Goal: Information Seeking & Learning: Learn about a topic

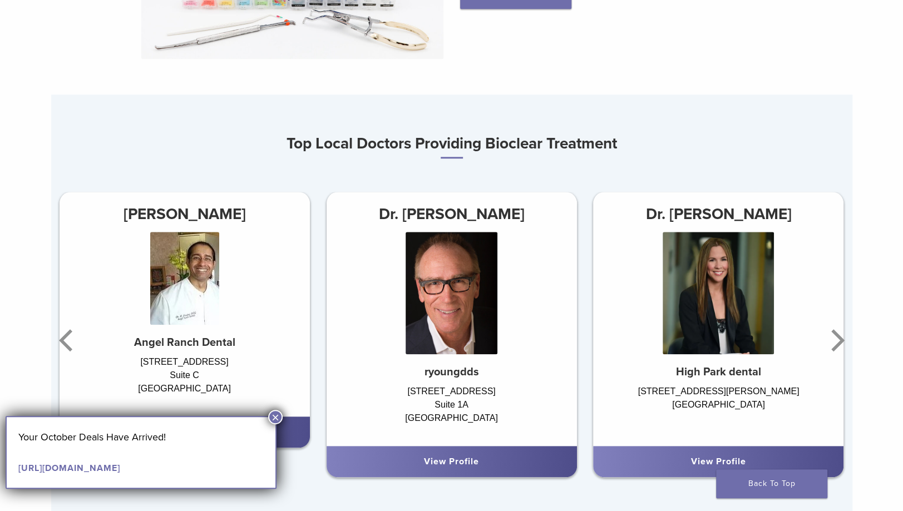
scroll to position [723, 0]
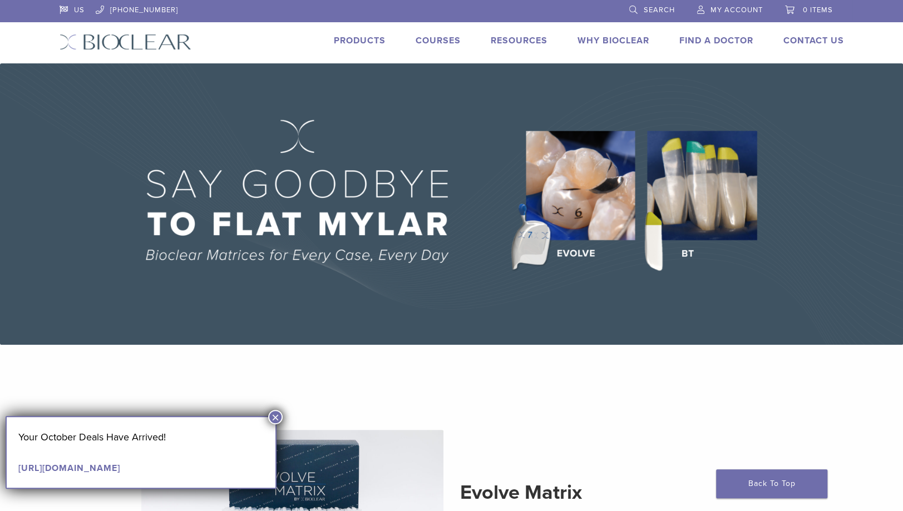
click at [377, 40] on link "Products" at bounding box center [360, 40] width 52 height 11
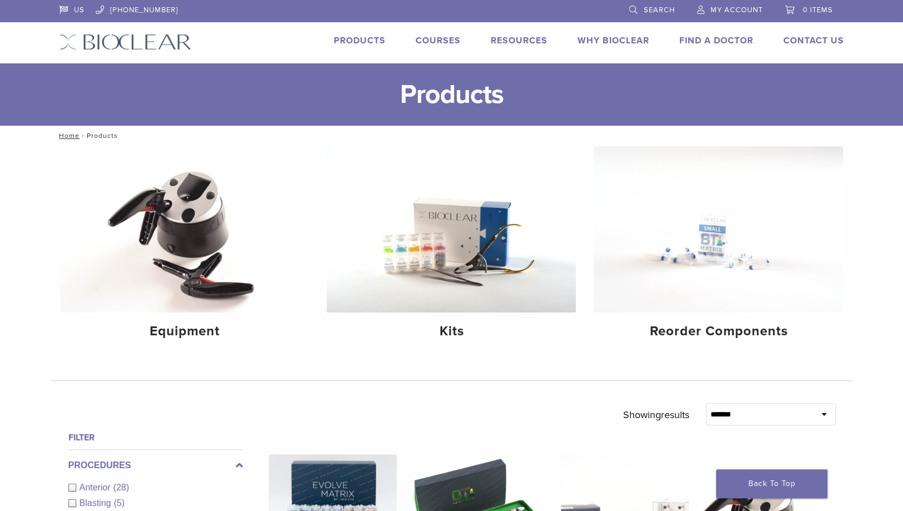
click at [685, 45] on link "Find A Doctor" at bounding box center [716, 40] width 74 height 11
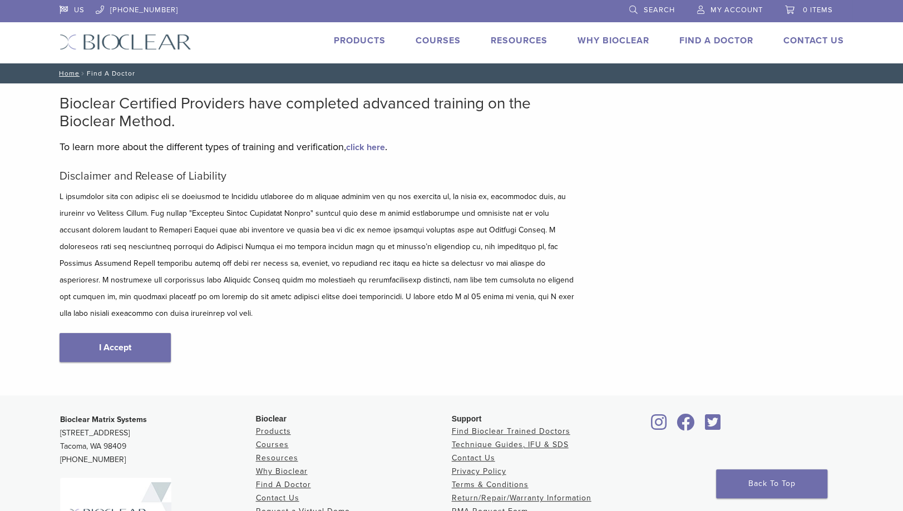
click at [93, 41] on img at bounding box center [126, 42] width 132 height 16
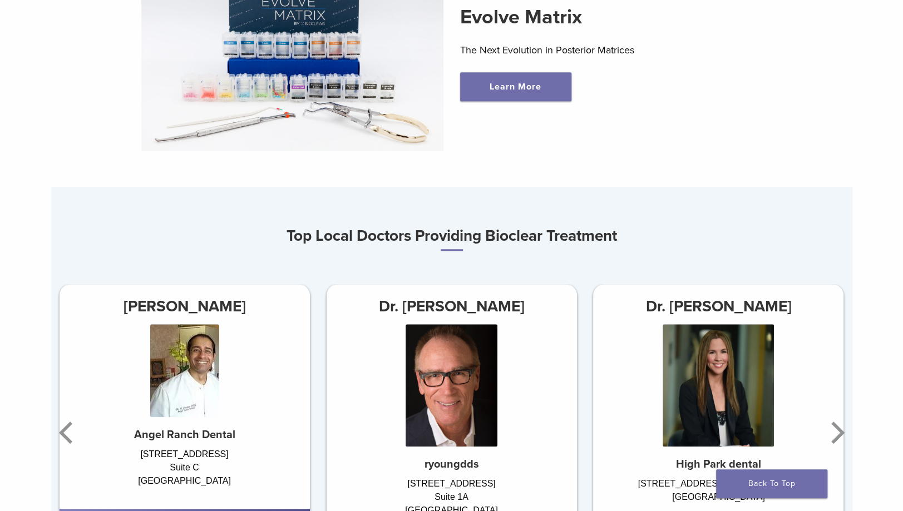
scroll to position [612, 0]
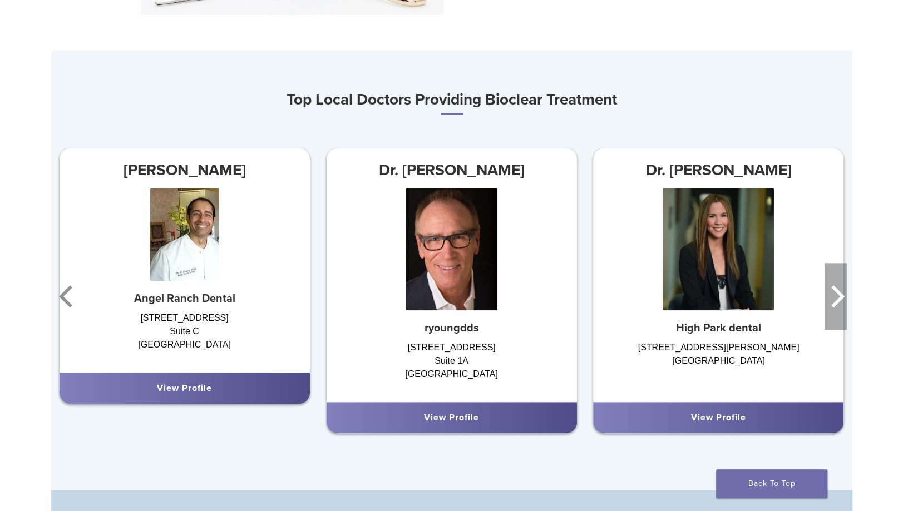
click at [835, 293] on icon "Next" at bounding box center [837, 296] width 13 height 22
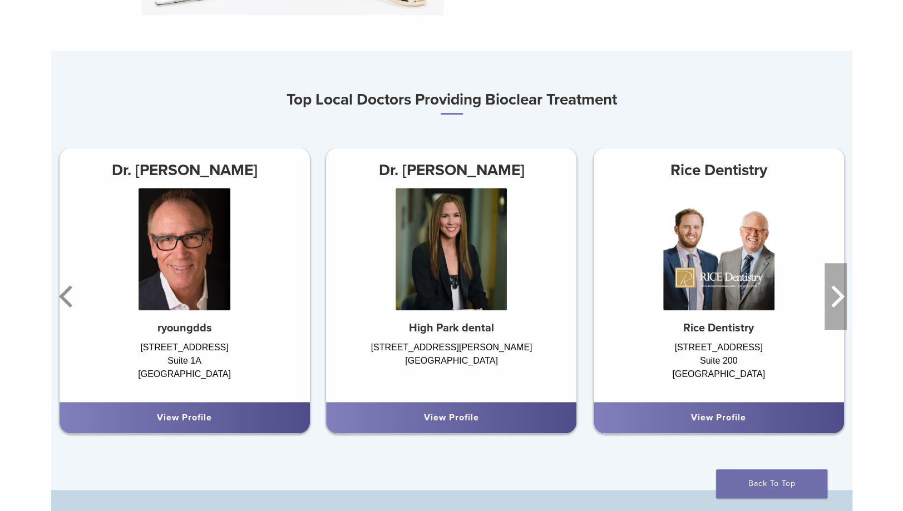
click at [835, 293] on icon "Next" at bounding box center [837, 296] width 13 height 22
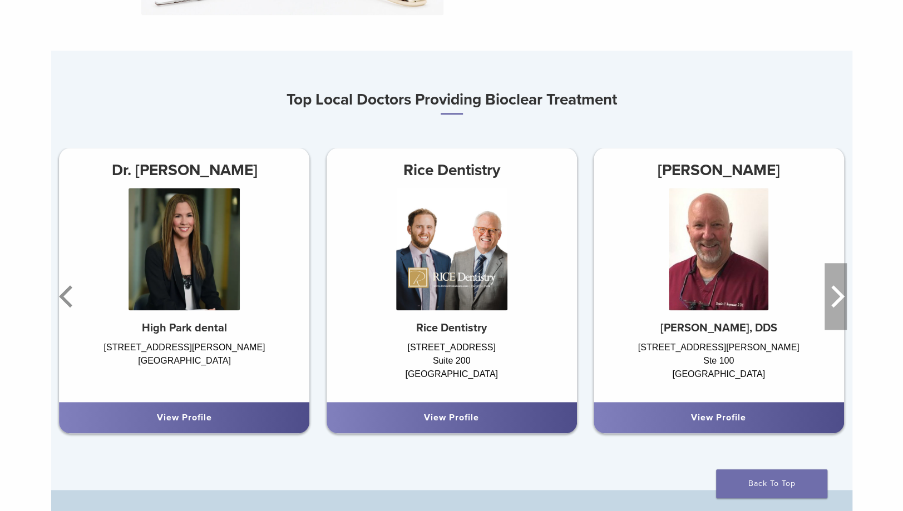
click at [835, 293] on icon "Next" at bounding box center [837, 296] width 13 height 22
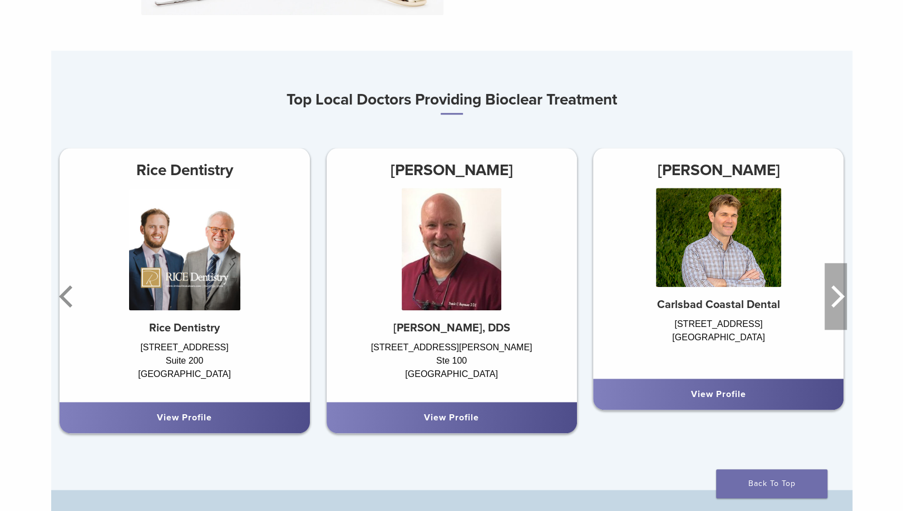
click at [835, 293] on icon "Next" at bounding box center [837, 296] width 13 height 22
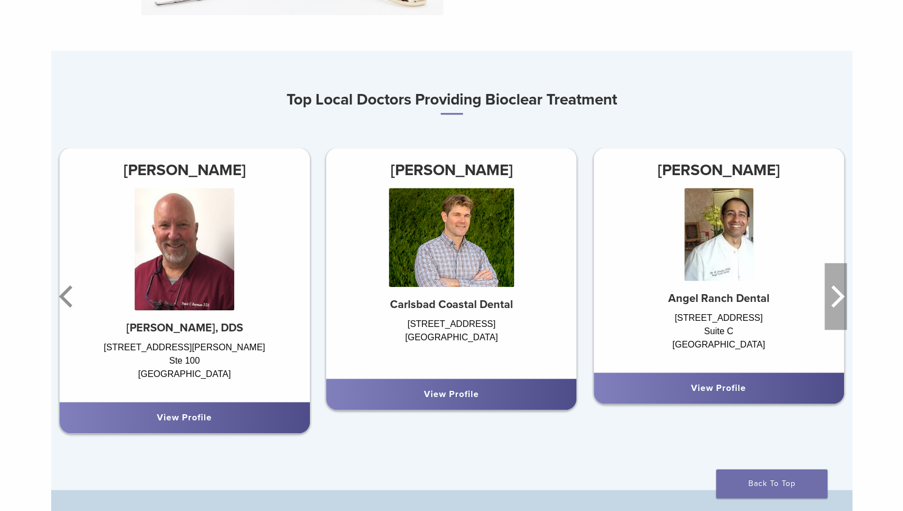
click at [835, 293] on icon "Next" at bounding box center [837, 296] width 13 height 22
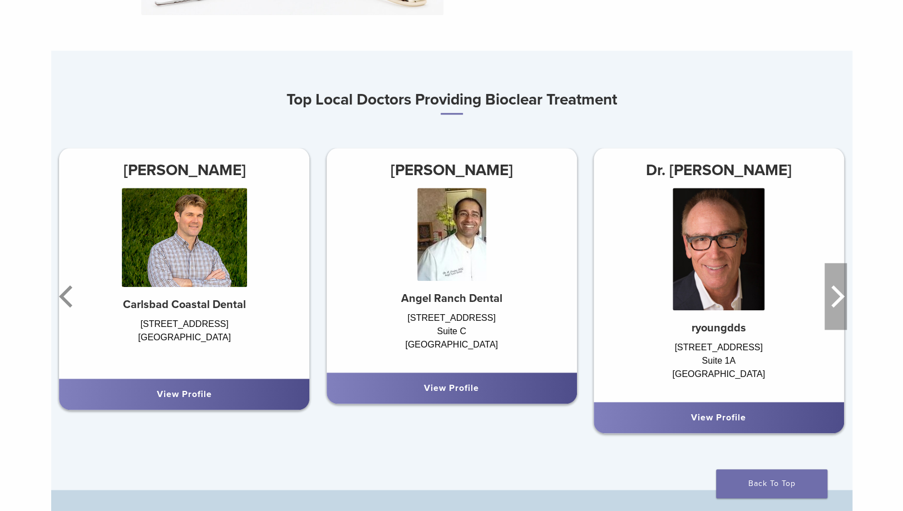
click at [835, 293] on icon "Next" at bounding box center [837, 296] width 13 height 22
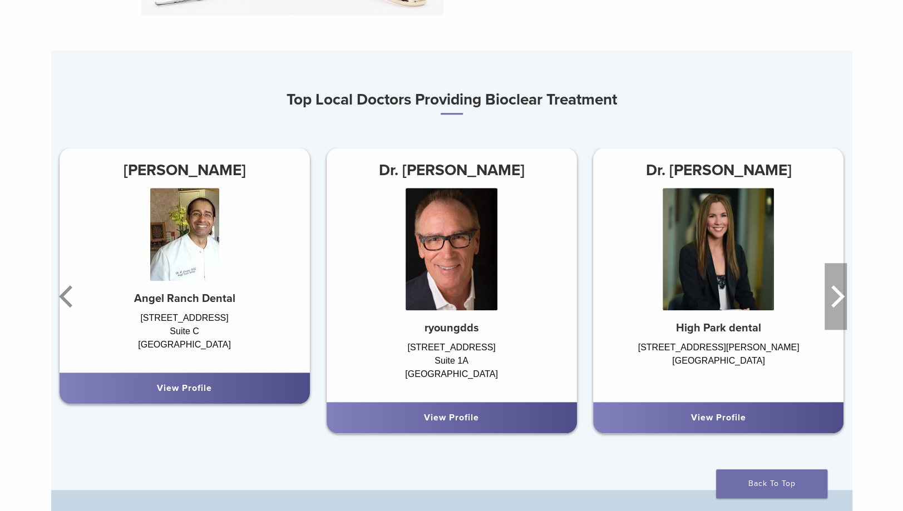
click at [834, 295] on icon "Next" at bounding box center [836, 296] width 22 height 67
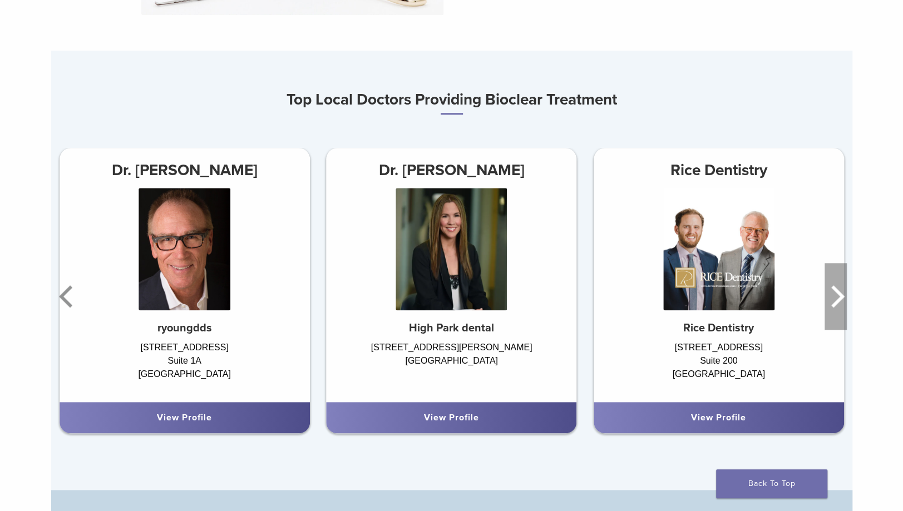
click at [834, 295] on icon "Next" at bounding box center [836, 296] width 22 height 67
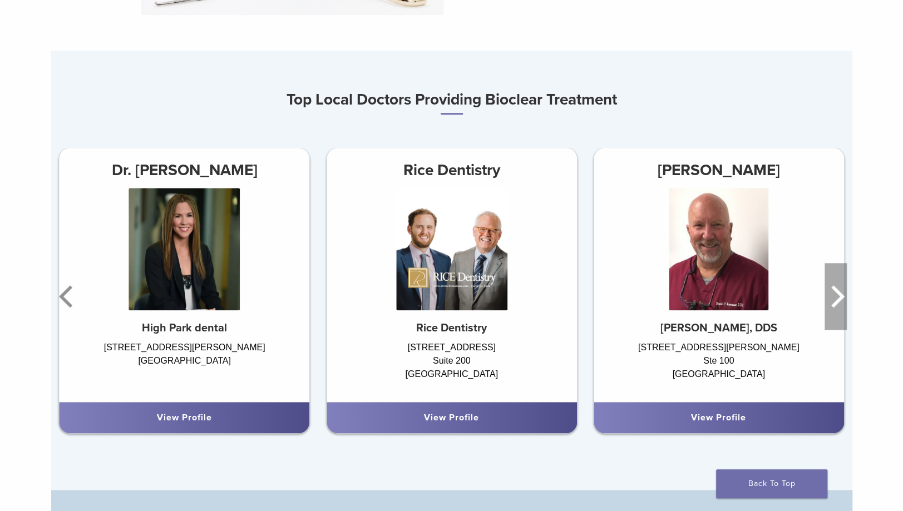
click at [834, 295] on icon "Next" at bounding box center [836, 296] width 22 height 67
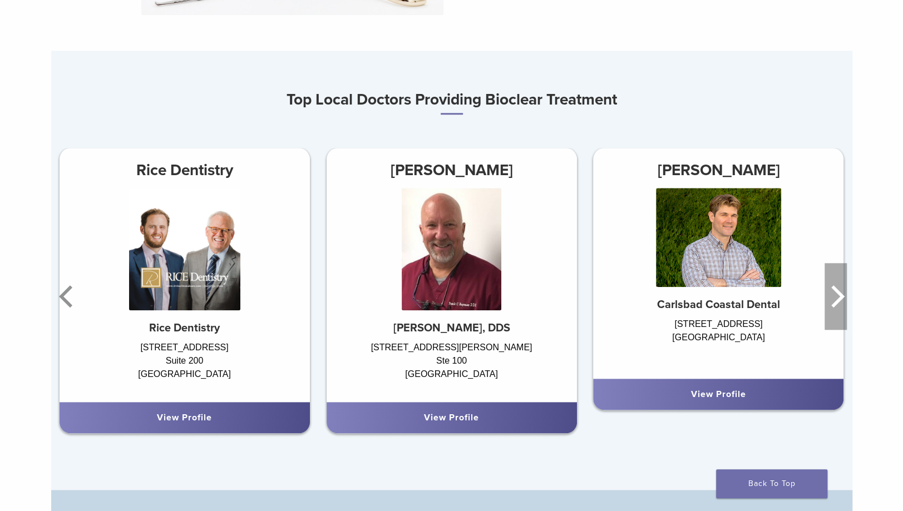
click at [834, 296] on icon "Next" at bounding box center [836, 296] width 22 height 67
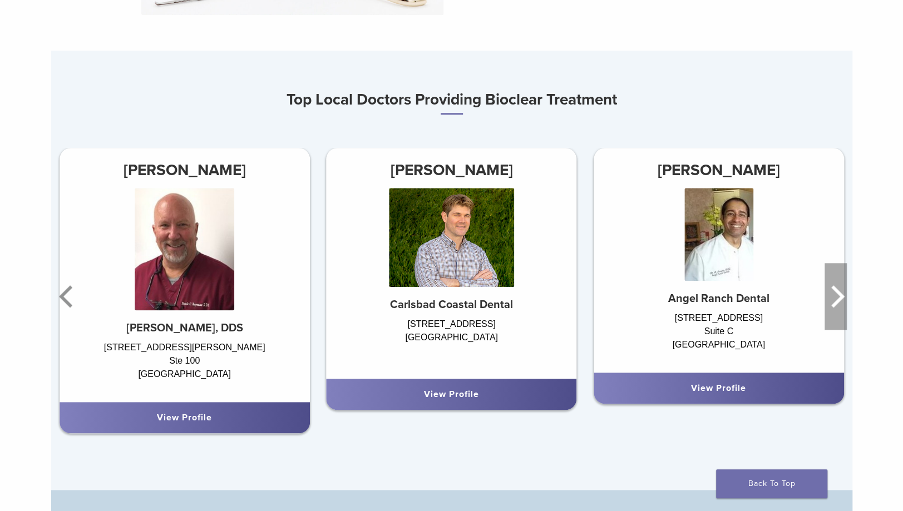
click at [834, 296] on icon "Next" at bounding box center [836, 296] width 22 height 67
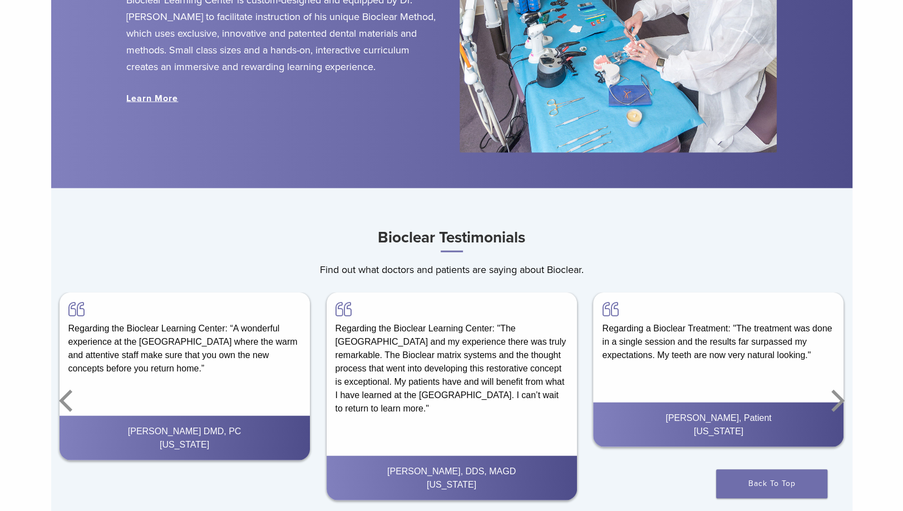
scroll to position [1438, 0]
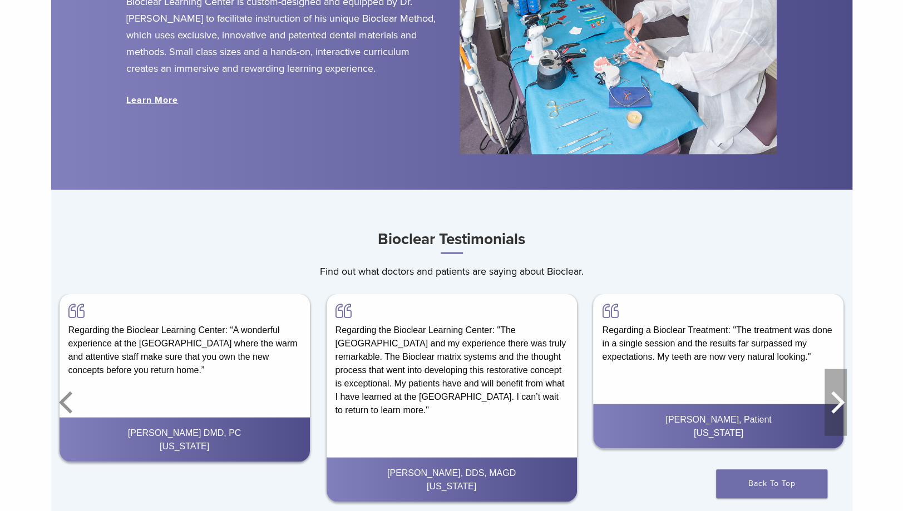
click at [837, 411] on icon "Next" at bounding box center [836, 402] width 22 height 67
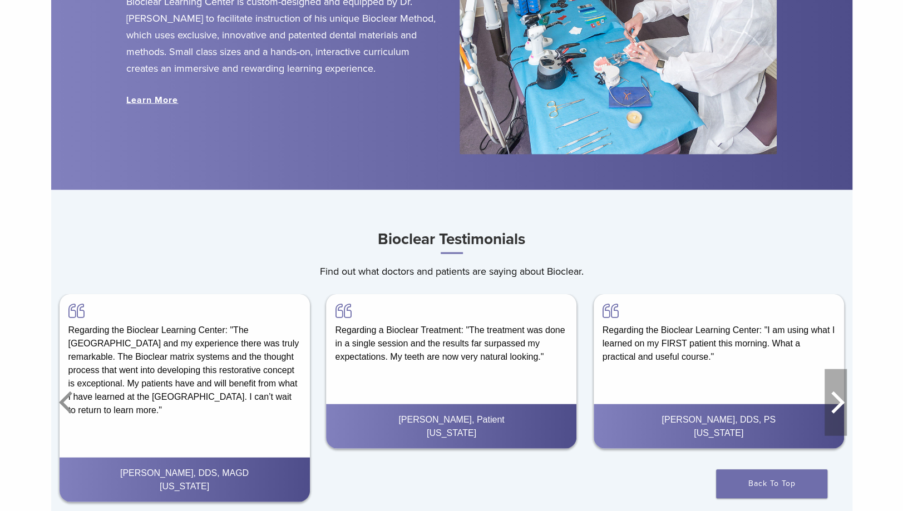
click at [837, 411] on icon "Next" at bounding box center [836, 402] width 22 height 67
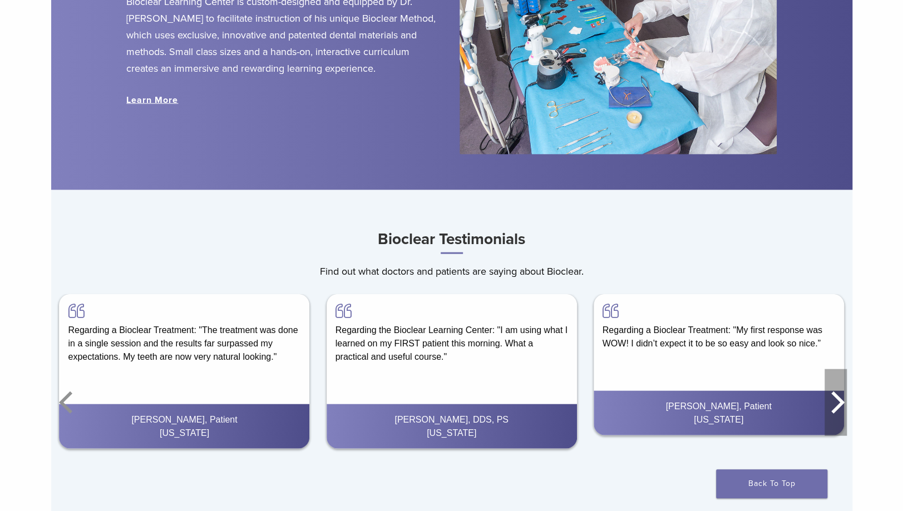
click at [837, 411] on icon "Next" at bounding box center [836, 402] width 22 height 67
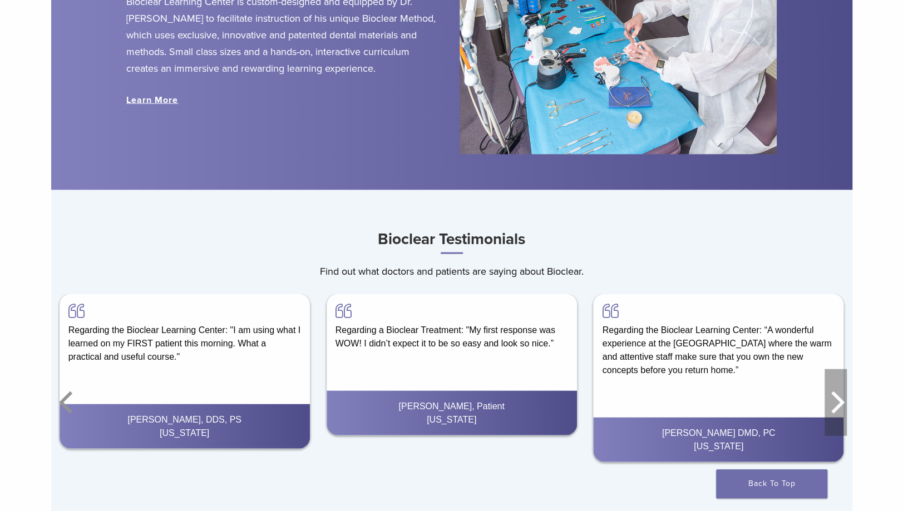
click at [837, 411] on icon "Next" at bounding box center [836, 402] width 22 height 67
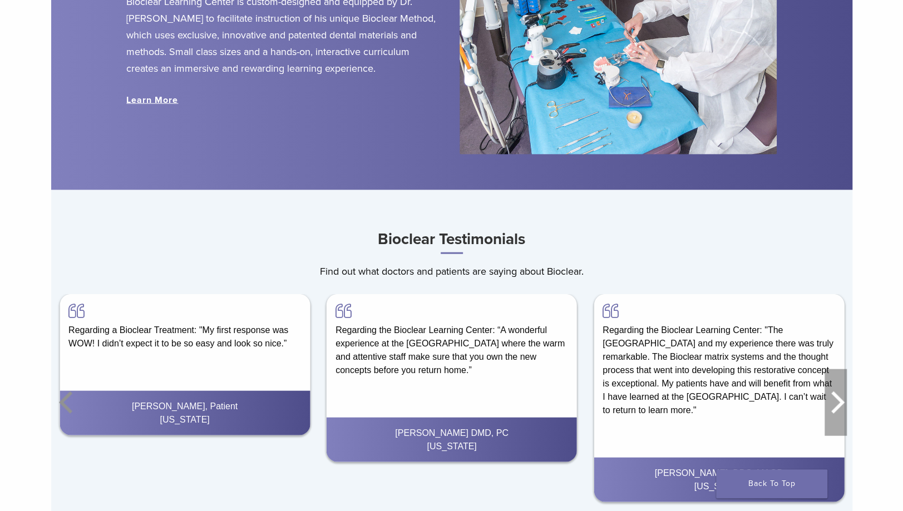
click at [837, 412] on icon "Next" at bounding box center [836, 402] width 22 height 67
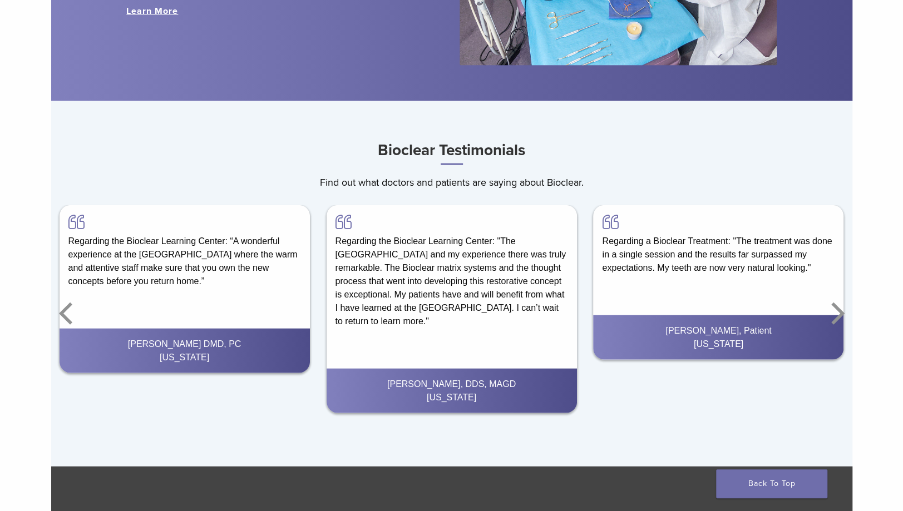
scroll to position [1549, 0]
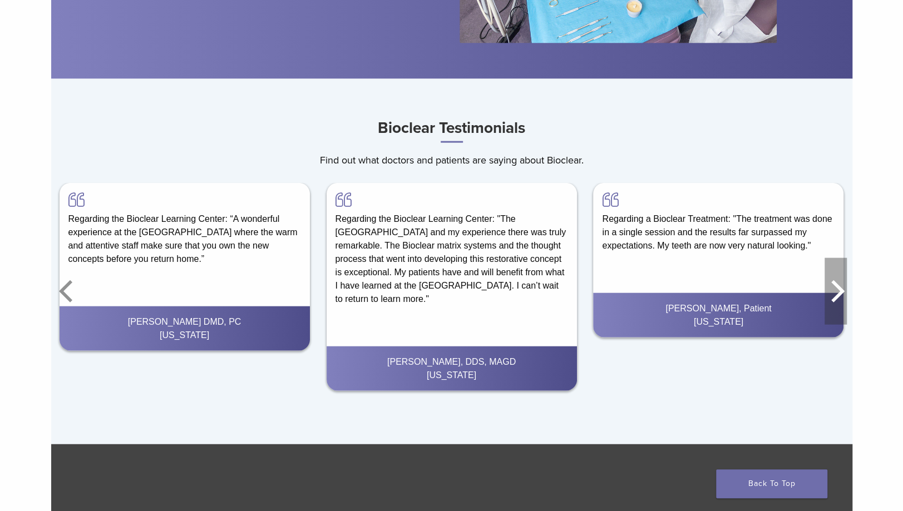
click at [837, 290] on icon "Next" at bounding box center [836, 291] width 22 height 67
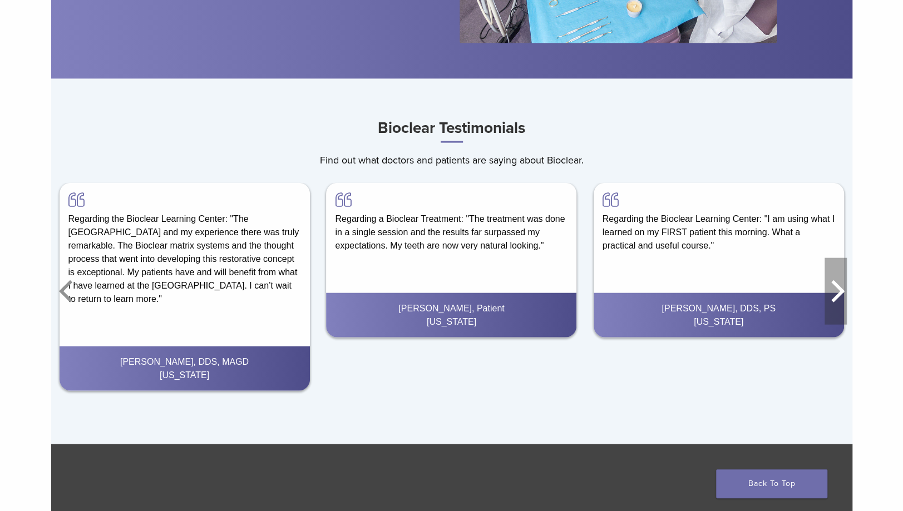
click at [835, 290] on icon "Next" at bounding box center [836, 291] width 22 height 67
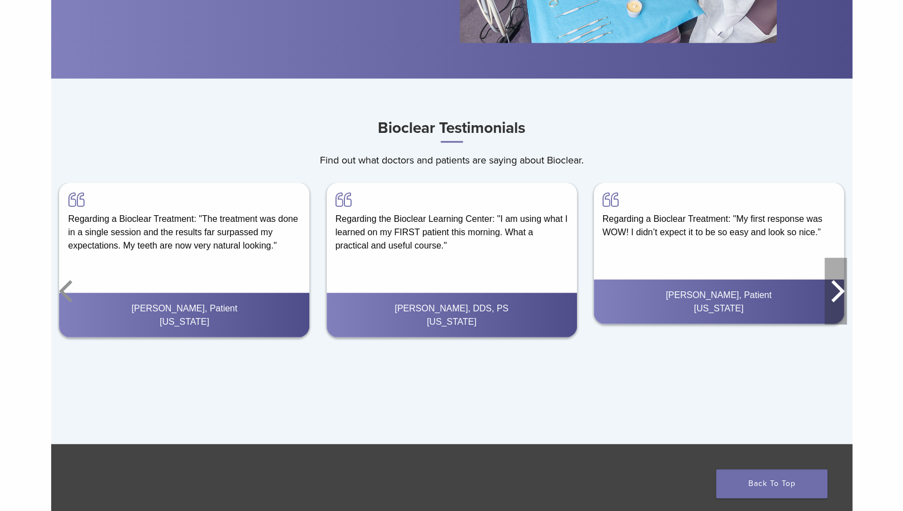
click at [835, 290] on icon "Next" at bounding box center [836, 291] width 22 height 67
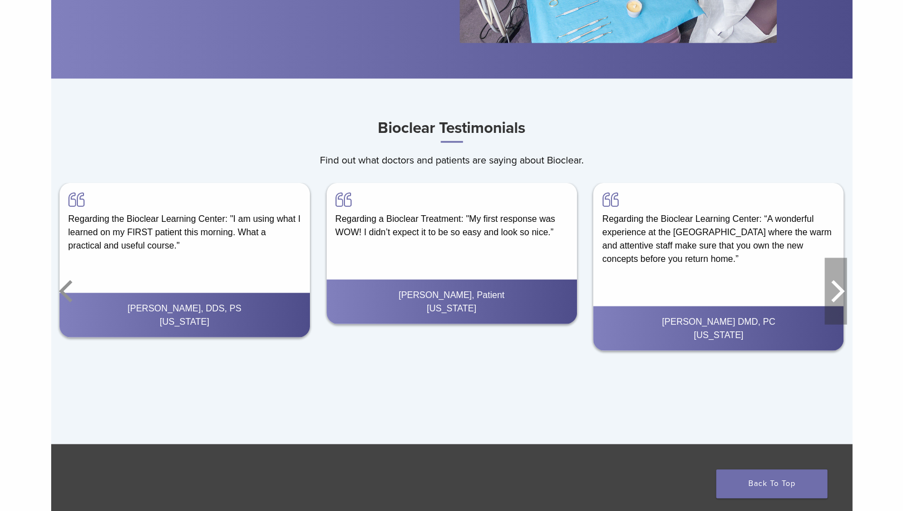
click at [835, 290] on icon "Next" at bounding box center [836, 291] width 22 height 67
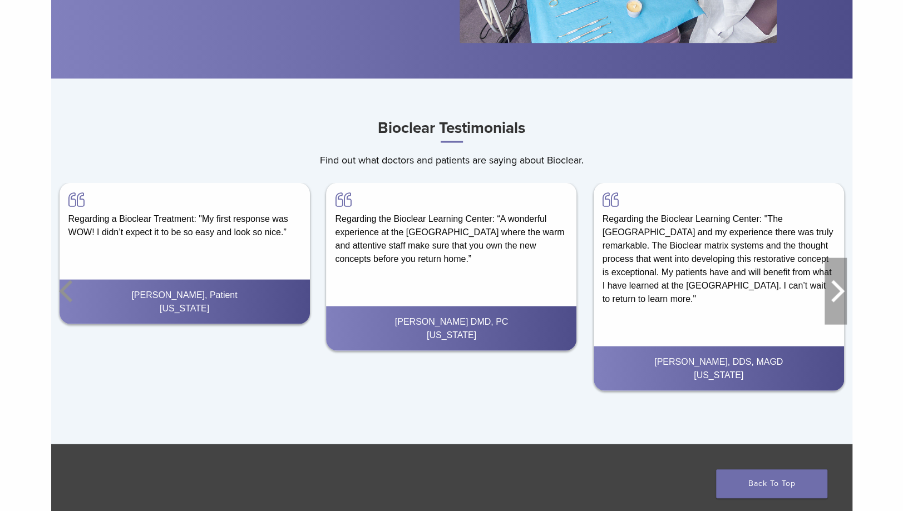
click at [835, 290] on icon "Next" at bounding box center [836, 291] width 22 height 67
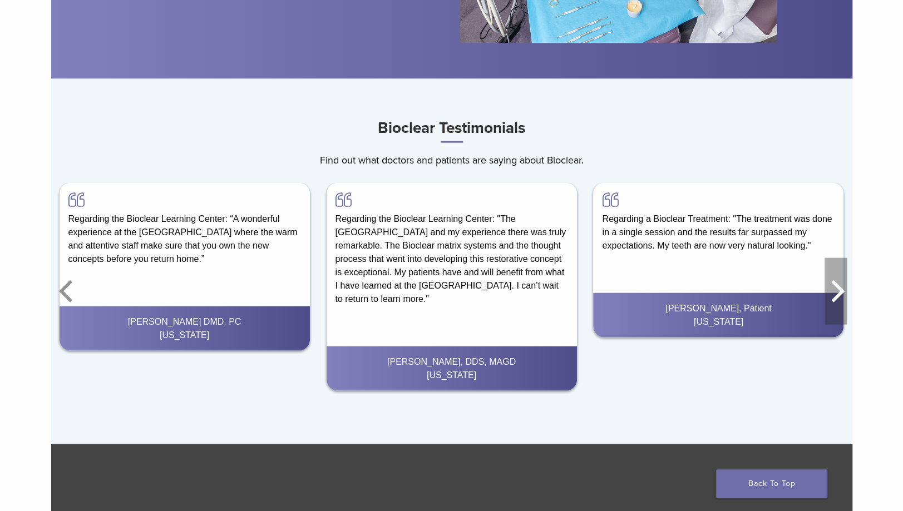
click at [835, 290] on icon "Next" at bounding box center [836, 291] width 22 height 67
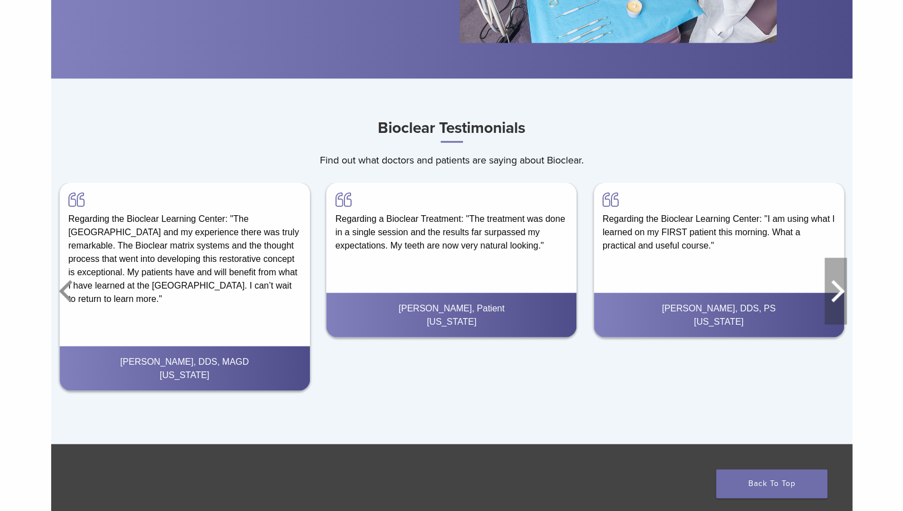
click at [835, 290] on icon "Next" at bounding box center [836, 291] width 22 height 67
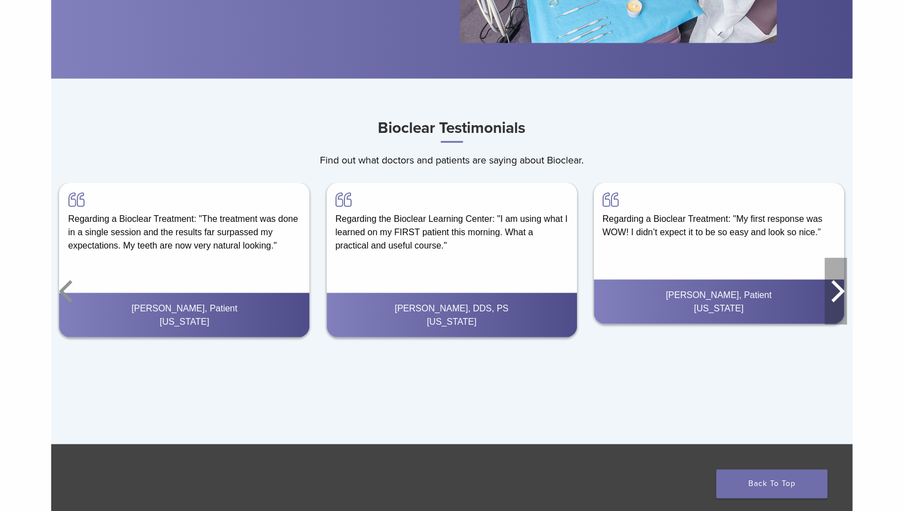
click at [839, 295] on icon "Next" at bounding box center [837, 291] width 13 height 22
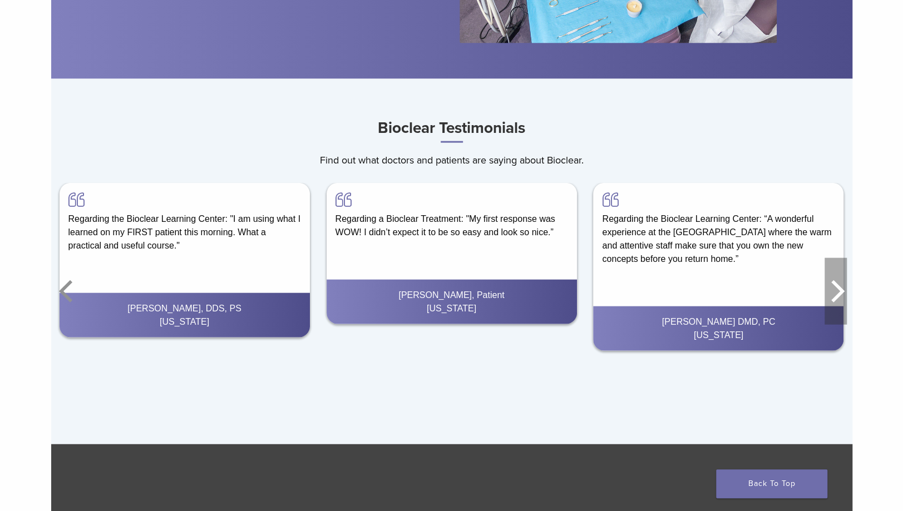
click at [839, 294] on icon "Next" at bounding box center [837, 291] width 13 height 22
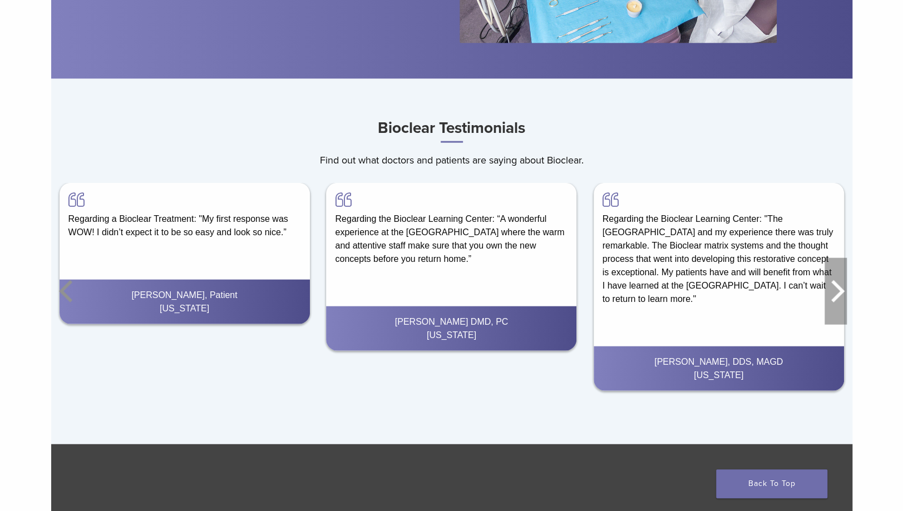
click at [839, 294] on icon "Next" at bounding box center [837, 291] width 13 height 22
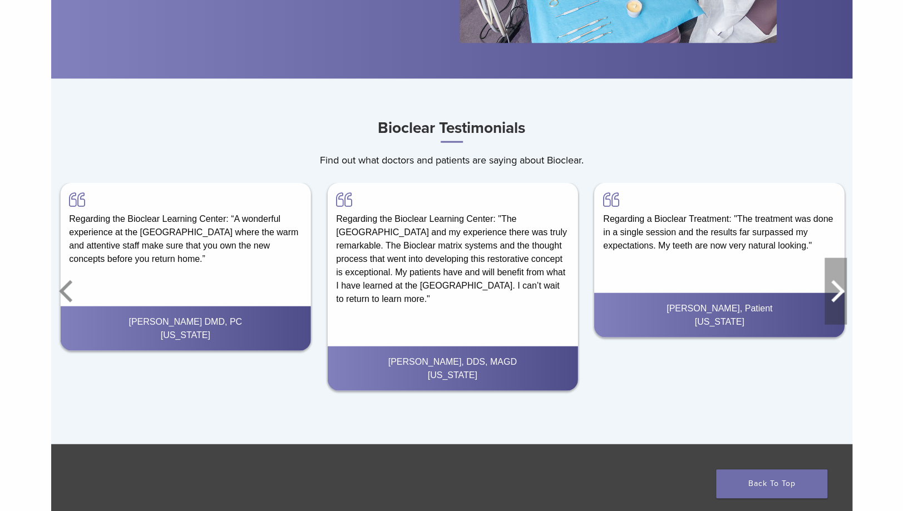
click at [839, 294] on icon "Next" at bounding box center [837, 291] width 13 height 22
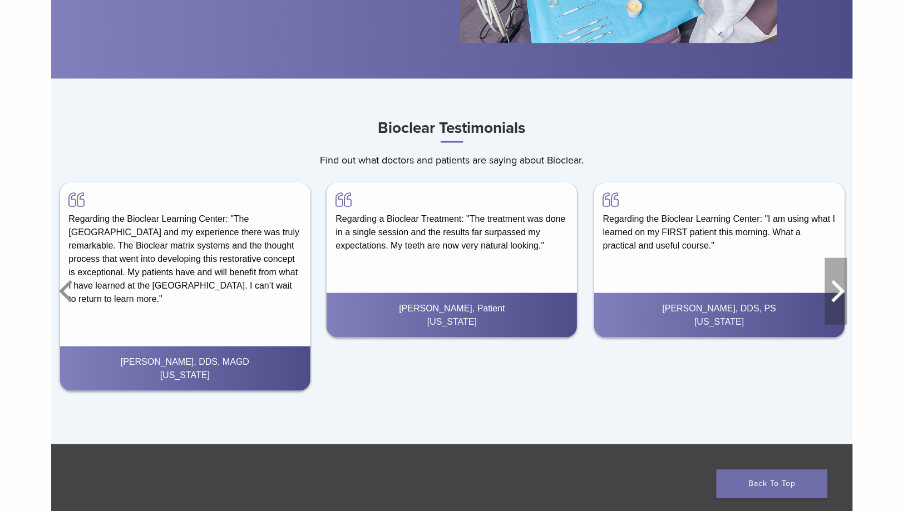
click at [839, 294] on icon "Next" at bounding box center [837, 291] width 13 height 22
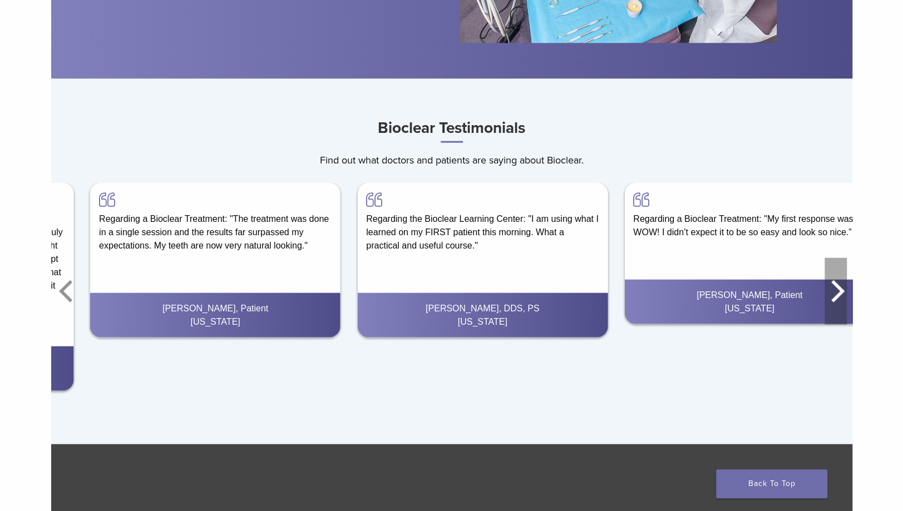
click at [839, 294] on icon "Next" at bounding box center [837, 291] width 13 height 22
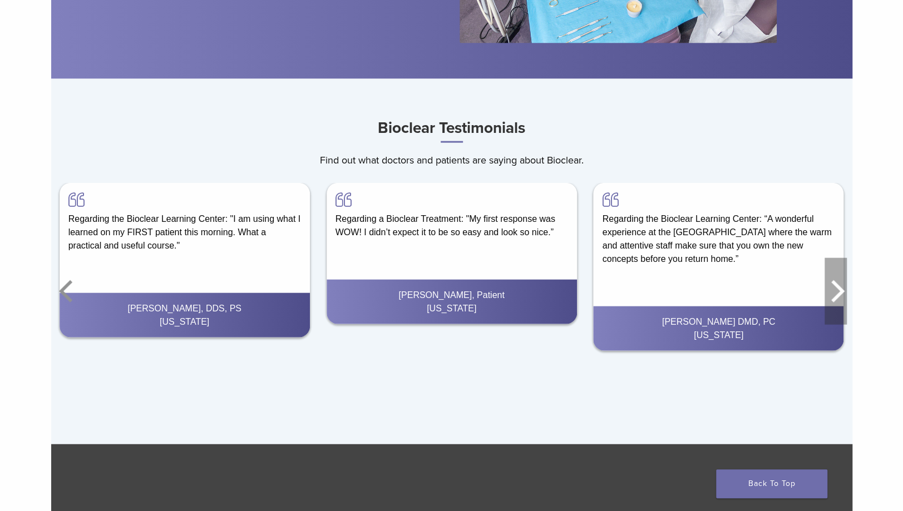
click at [839, 294] on icon "Next" at bounding box center [837, 291] width 13 height 22
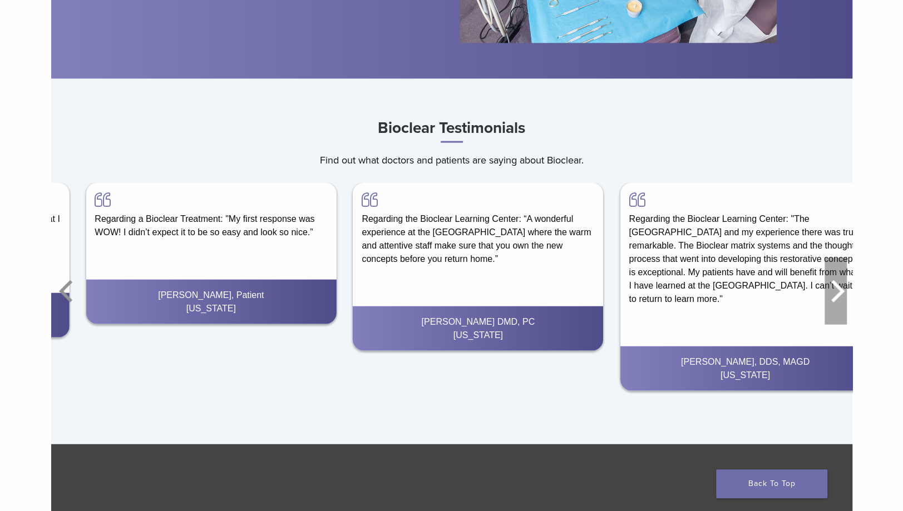
click at [839, 294] on icon "Next" at bounding box center [837, 291] width 13 height 22
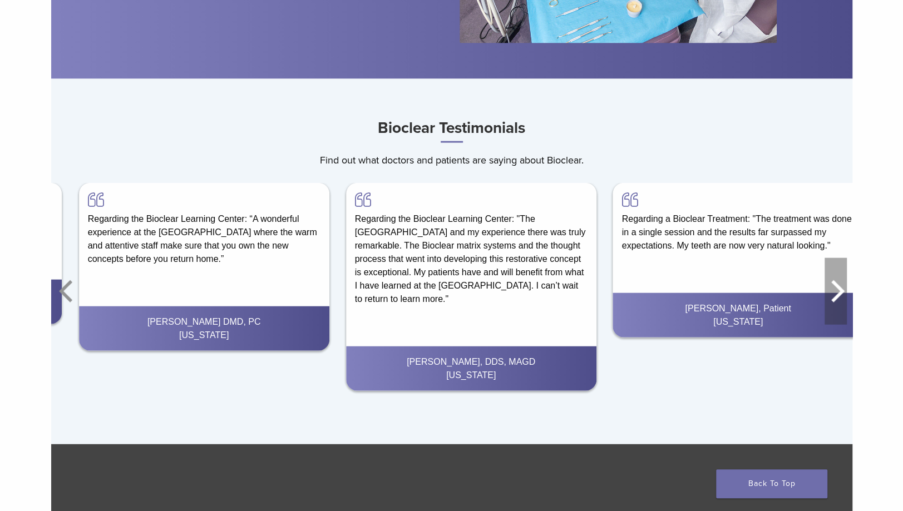
click at [839, 294] on icon "Next" at bounding box center [837, 291] width 13 height 22
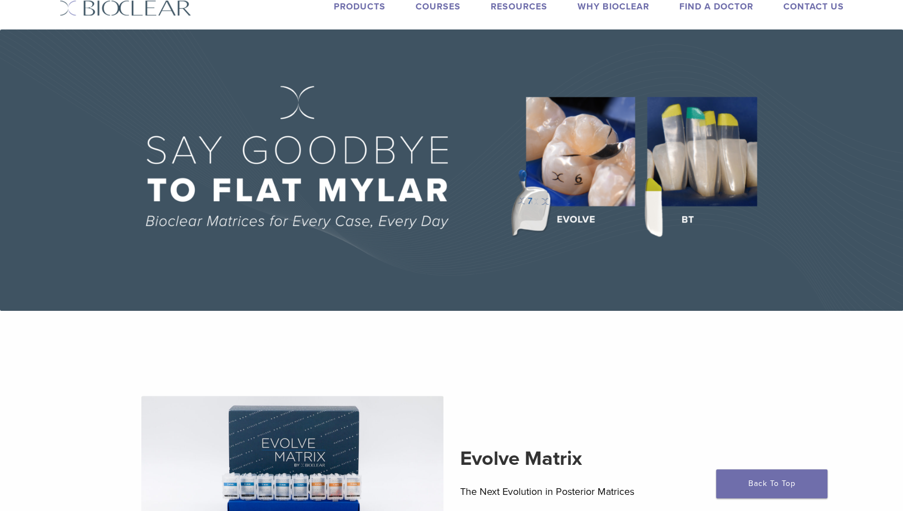
scroll to position [0, 0]
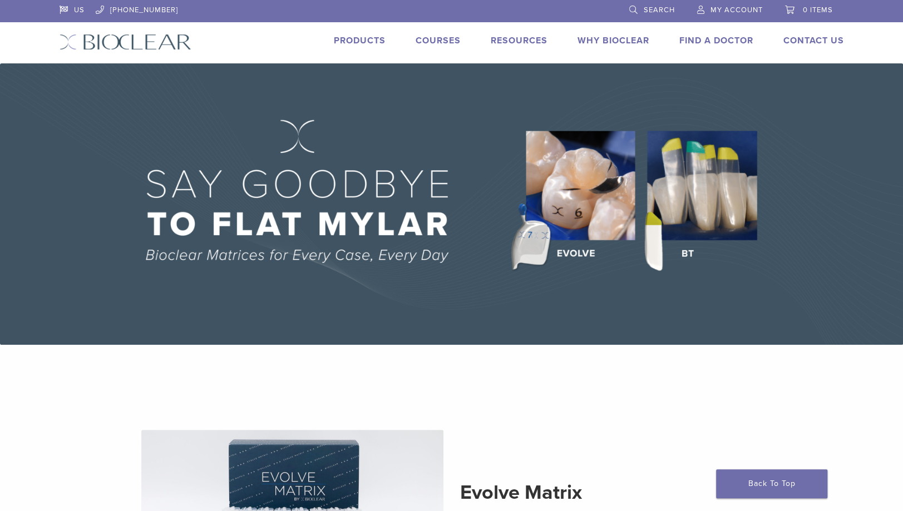
click at [605, 37] on link "Why Bioclear" at bounding box center [614, 40] width 72 height 11
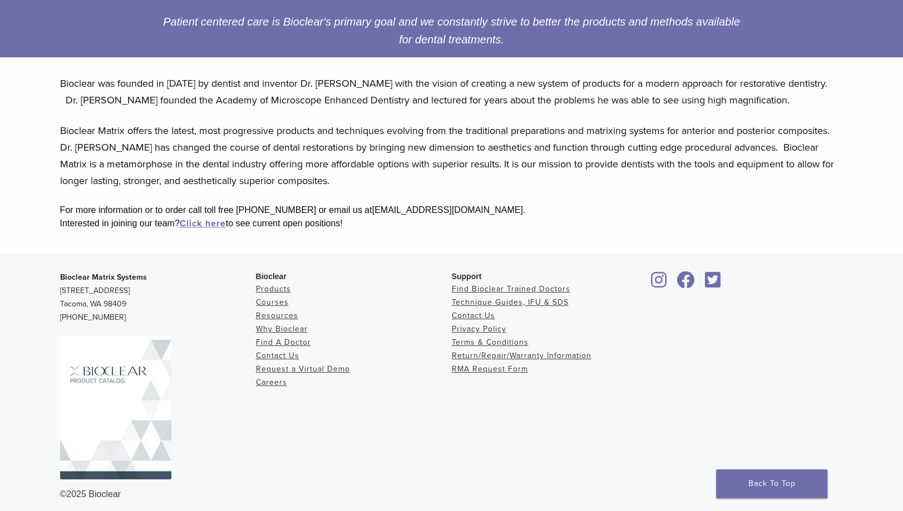
scroll to position [214, 0]
